Goal: Find specific page/section: Find specific page/section

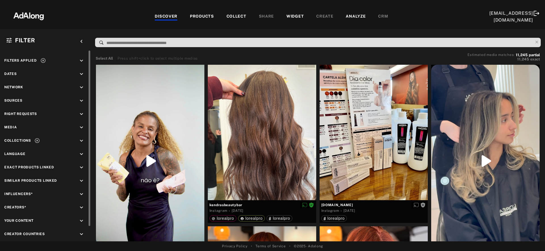
click at [37, 140] on icon at bounding box center [37, 141] width 6 height 6
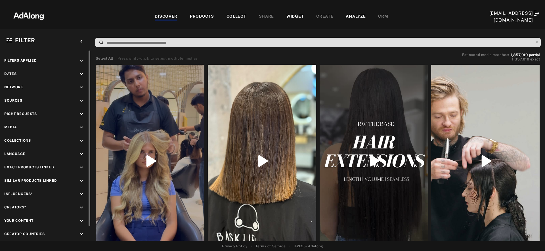
click at [81, 138] on icon "keyboard_arrow_down" at bounding box center [81, 141] width 6 height 6
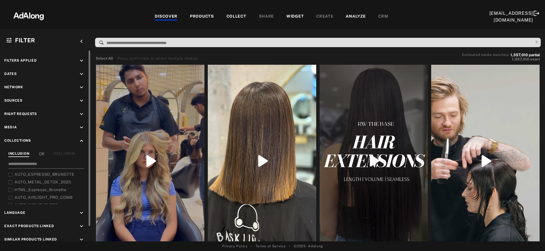
click at [44, 164] on input at bounding box center [46, 165] width 76 height 8
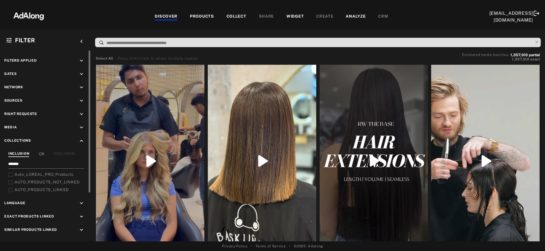
type input "*******"
click at [10, 173] on icon at bounding box center [10, 175] width 4 height 4
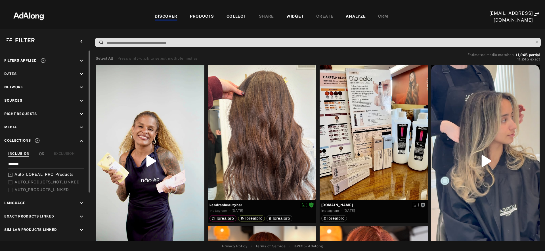
click at [231, 15] on div "COLLECT" at bounding box center [237, 16] width 20 height 7
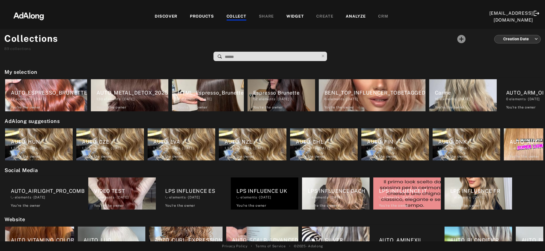
click at [232, 53] on input at bounding box center [271, 57] width 95 height 8
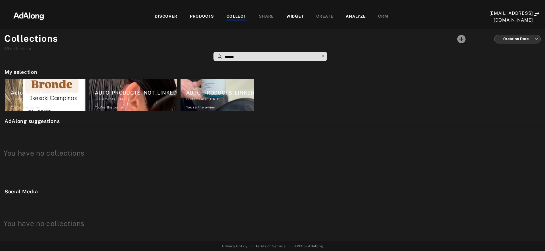
type input "*******"
click at [70, 100] on div "8,841 elements · [DATE]" at bounding box center [48, 99] width 75 height 5
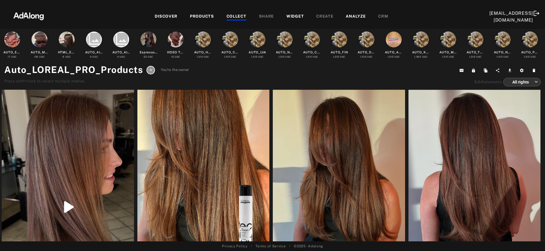
drag, startPoint x: 502, startPoint y: 83, endPoint x: 372, endPoint y: 81, distance: 129.7
click at [312, 81] on div "Auto_LOREAL_PRO_Products You're the owner Press shift+click to select multiple …" at bounding box center [272, 74] width 537 height 23
click at [312, 79] on div "Auto_LOREAL_PRO_Products You're the owner Press shift+click to select multiple …" at bounding box center [272, 74] width 537 height 23
click at [159, 14] on div "DISCOVER" at bounding box center [166, 16] width 23 height 7
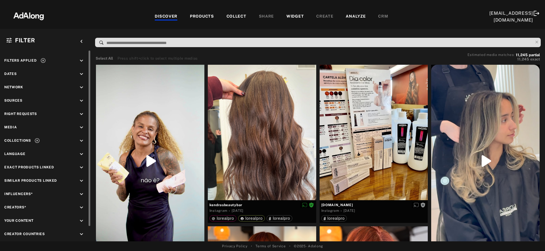
click at [79, 74] on icon "keyboard_arrow_down" at bounding box center [81, 74] width 6 height 6
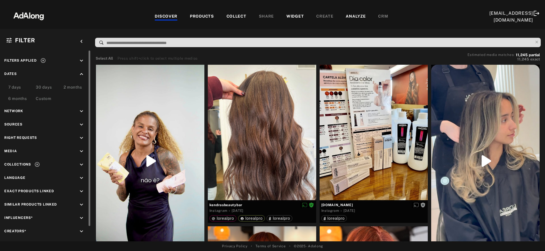
click at [18, 87] on div "7 days" at bounding box center [14, 87] width 13 height 7
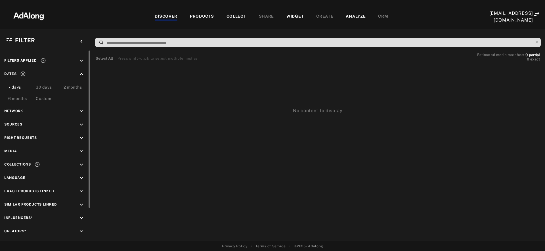
click at [22, 73] on icon at bounding box center [22, 74] width 5 height 5
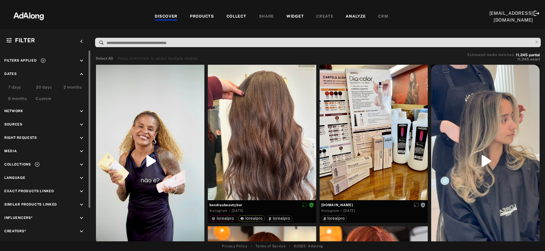
click at [235, 14] on div "COLLECT" at bounding box center [237, 16] width 20 height 7
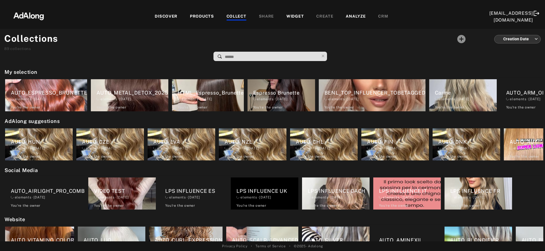
click at [235, 59] on input at bounding box center [271, 57] width 95 height 8
type input "********"
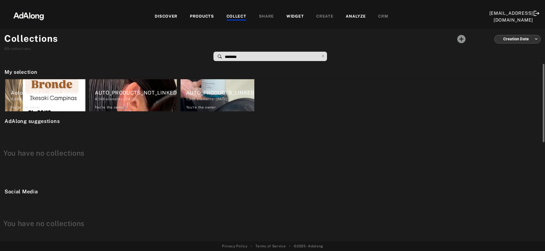
click at [53, 97] on div "8,842 elements · [DATE]" at bounding box center [48, 99] width 75 height 5
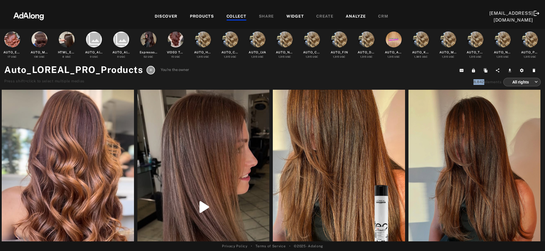
drag, startPoint x: 467, startPoint y: 83, endPoint x: 483, endPoint y: 82, distance: 16.2
click at [312, 82] on div "8,842 elements All rights *** ​" at bounding box center [498, 82] width 85 height 9
copy span "8,842"
